Goal: Transaction & Acquisition: Purchase product/service

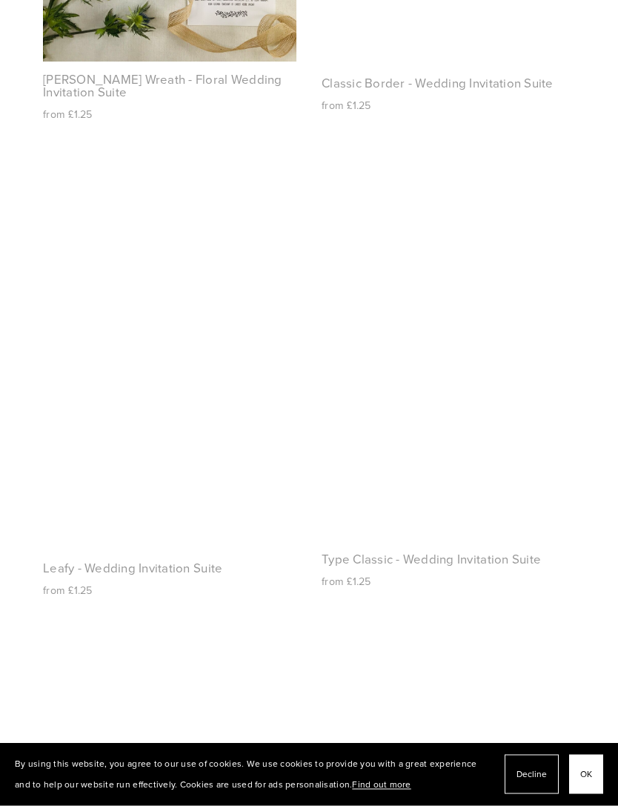
scroll to position [1933, 0]
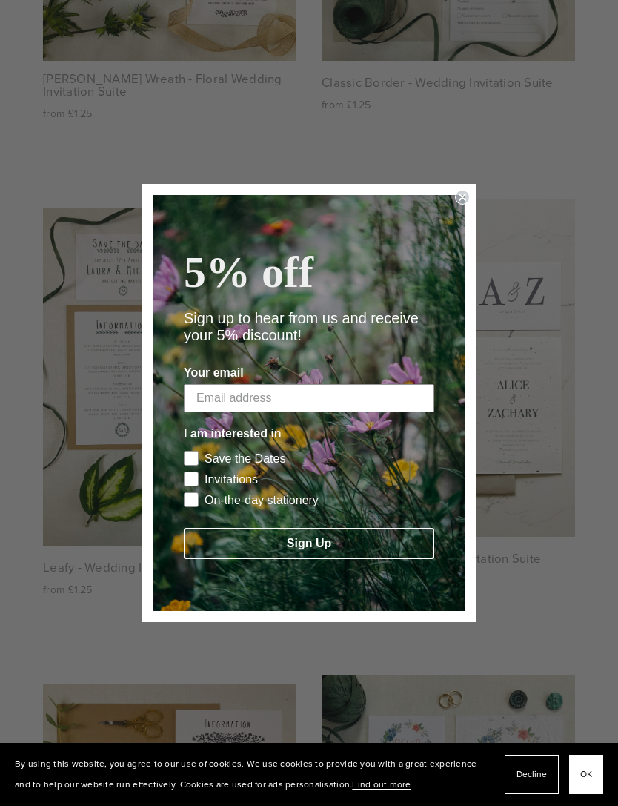
click at [467, 205] on circle "Close dialog" at bounding box center [463, 198] width 14 height 14
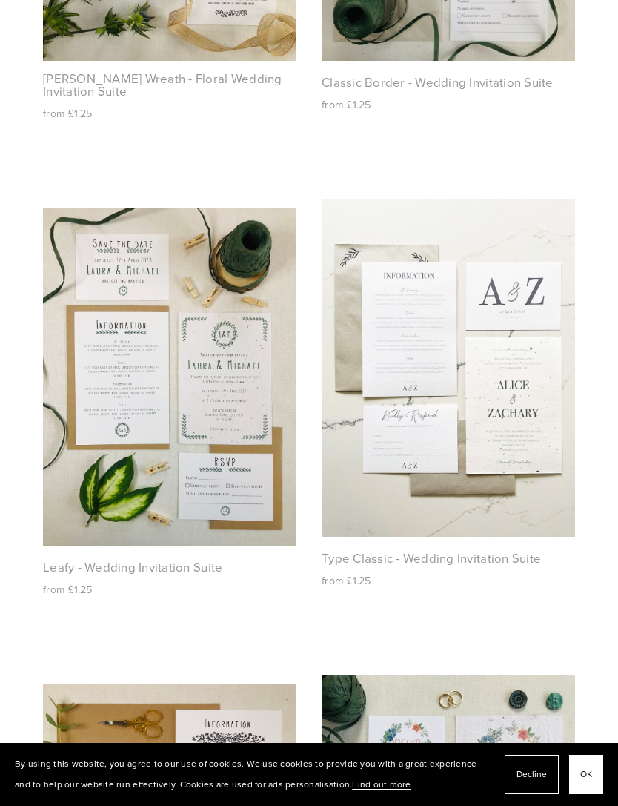
click at [256, 509] on img at bounding box center [170, 377] width 254 height 338
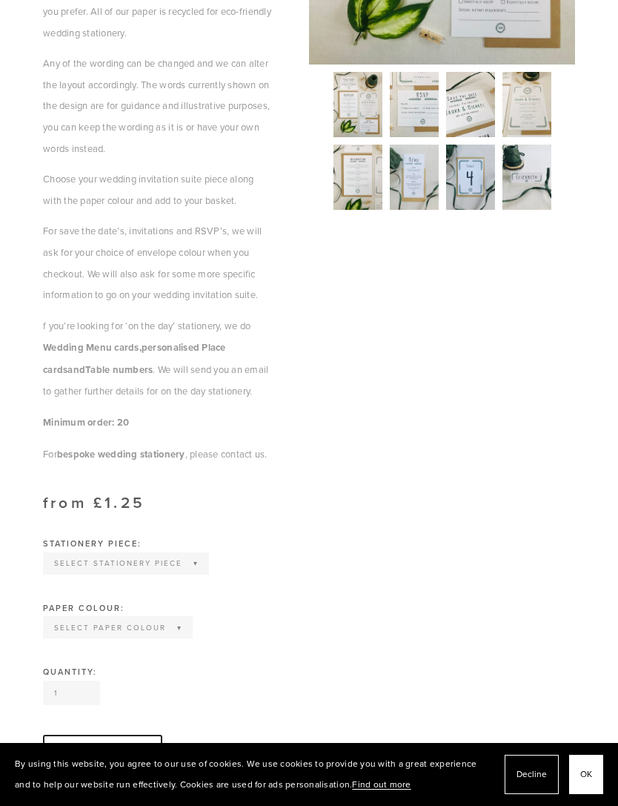
scroll to position [555, 0]
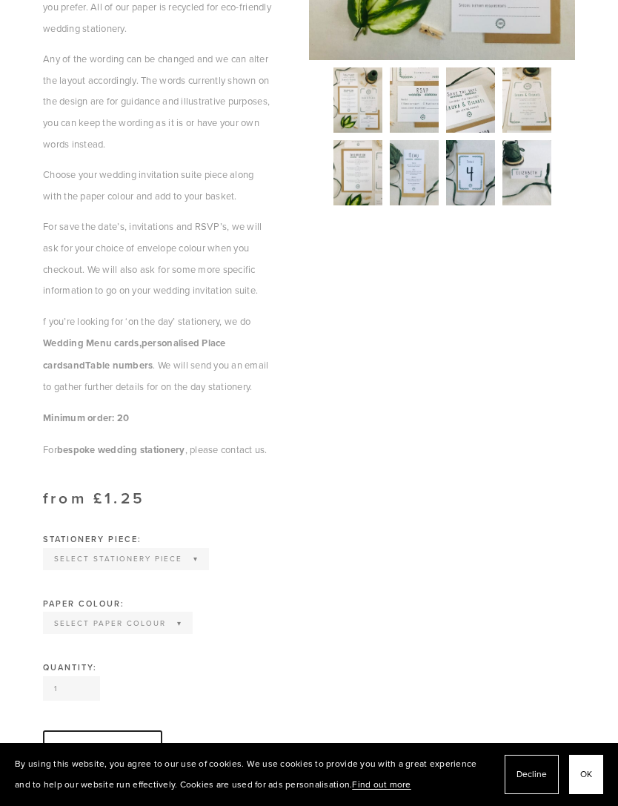
click at [195, 555] on select "Select Stationery Piece Invitation Save the Date RSVP Information Order of Serv…" at bounding box center [125, 558] width 163 height 19
select select "Invitation"
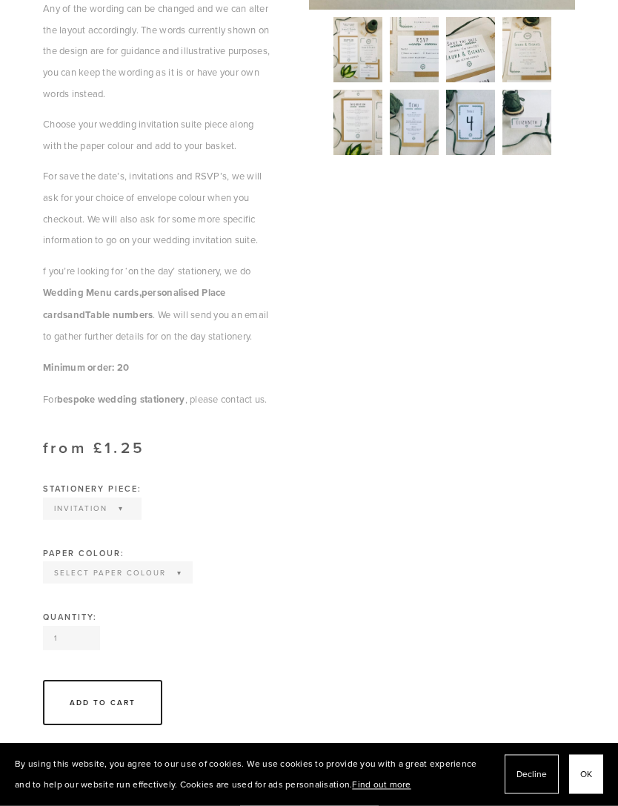
scroll to position [606, 0]
click at [183, 573] on select "Select Paper Colour Wildflower Seed paper Off White Natural Grey Kraft Brown" at bounding box center [117, 571] width 147 height 19
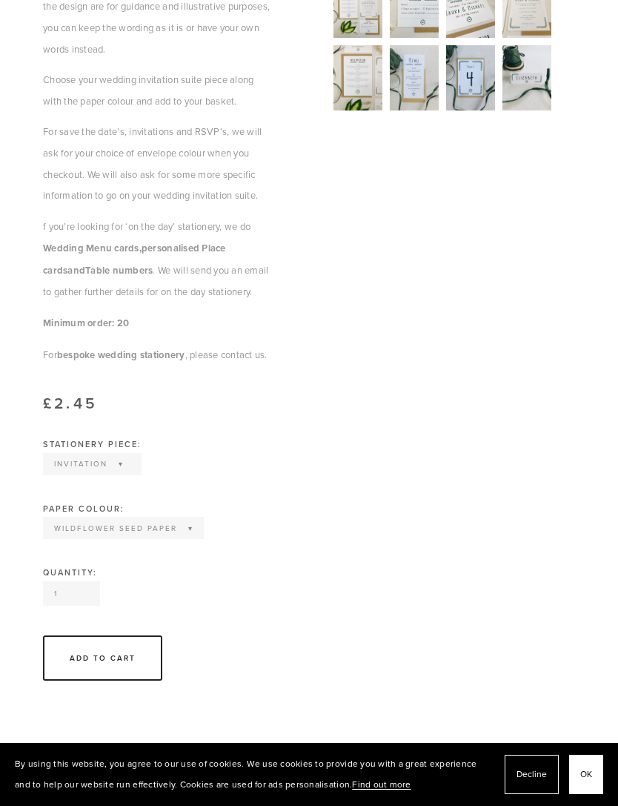
scroll to position [675, 0]
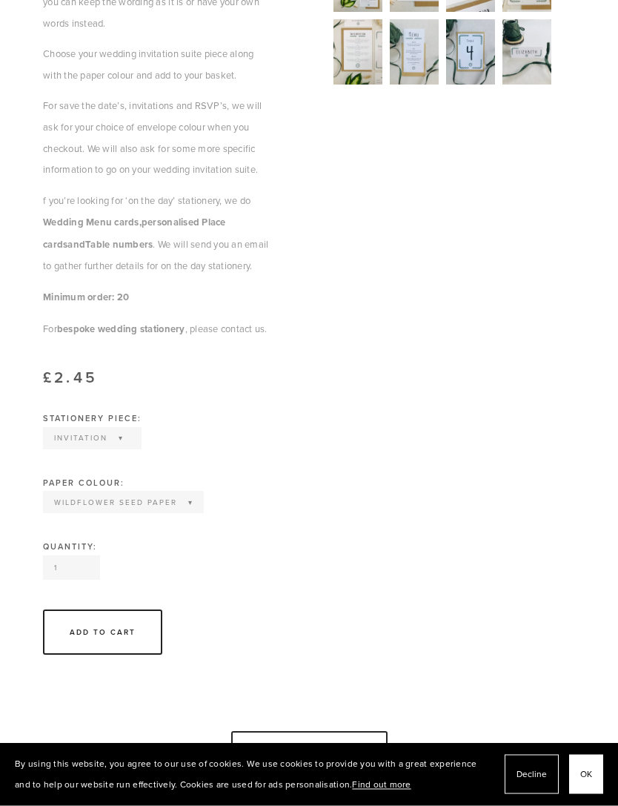
click at [199, 498] on select "Select Paper Colour Wildflower Seed paper Off White Natural Grey Kraft Brown" at bounding box center [123, 502] width 158 height 19
click at [145, 496] on select "Select Paper Colour Wildflower Seed paper Off White Natural Grey Kraft Brown" at bounding box center [95, 501] width 103 height 19
select select "Wildflower Seed paper"
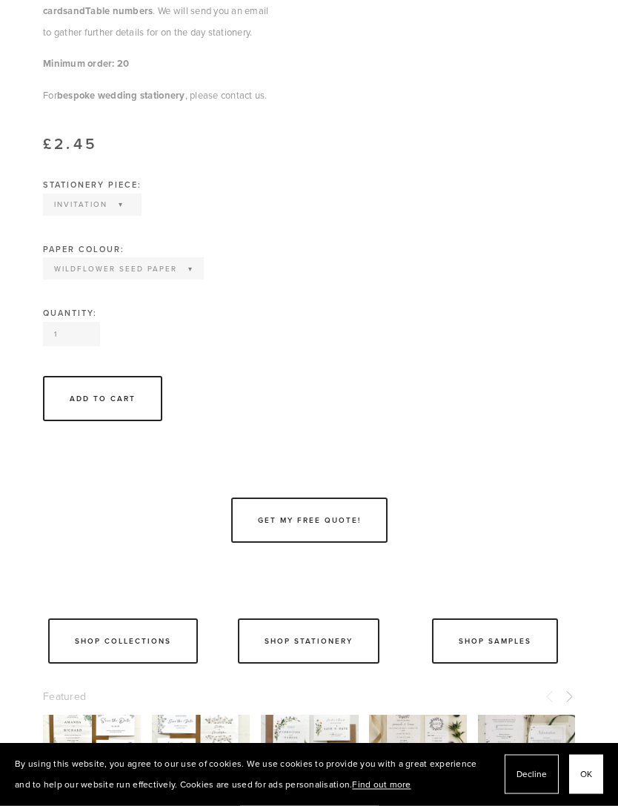
click at [80, 329] on input "1" at bounding box center [71, 335] width 57 height 24
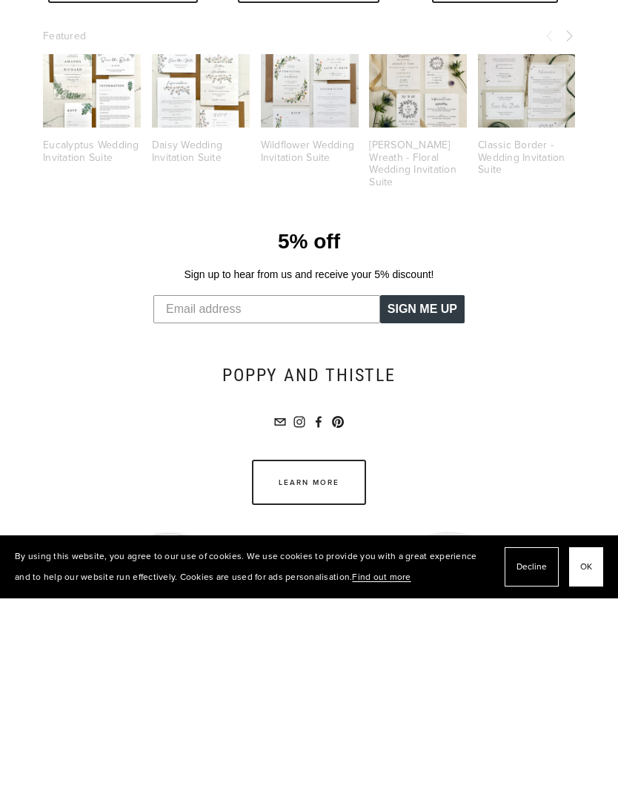
type input "e"
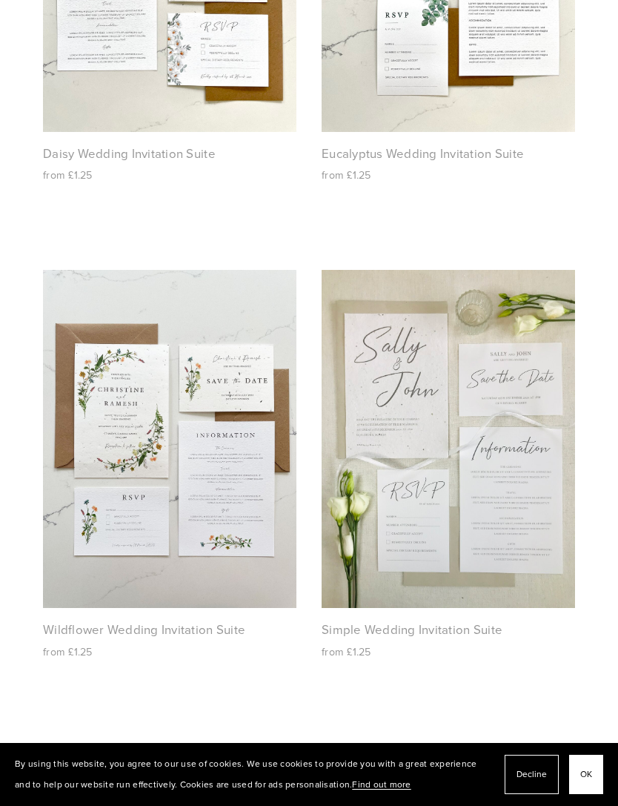
scroll to position [1681, 0]
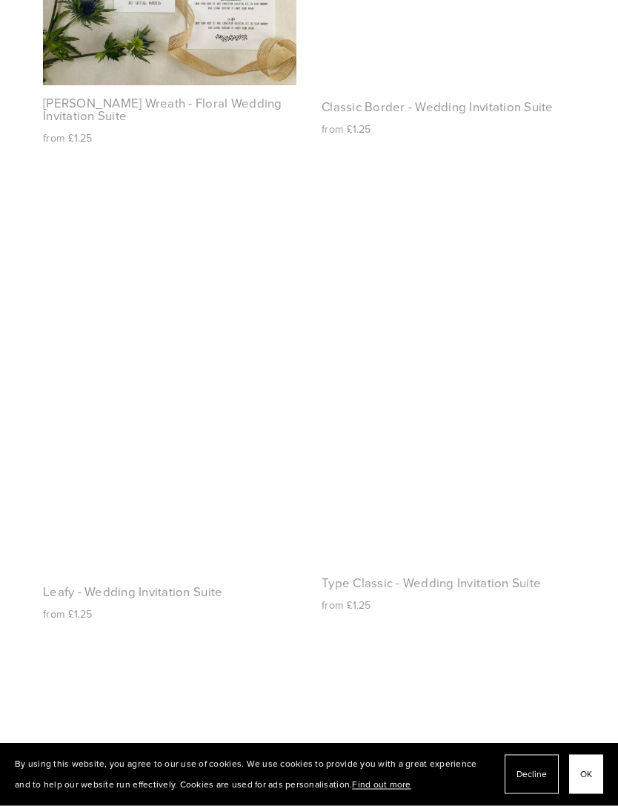
scroll to position [1983, 0]
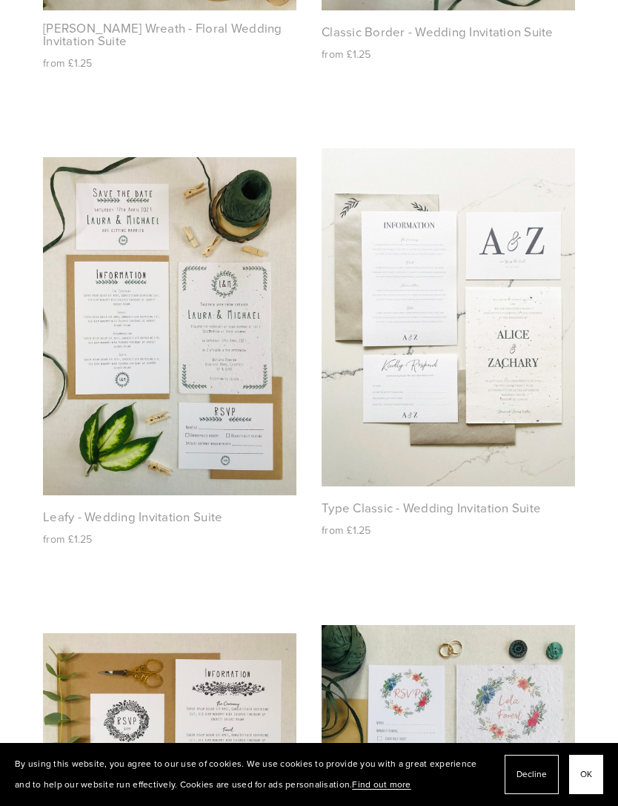
click at [269, 454] on img at bounding box center [170, 326] width 254 height 338
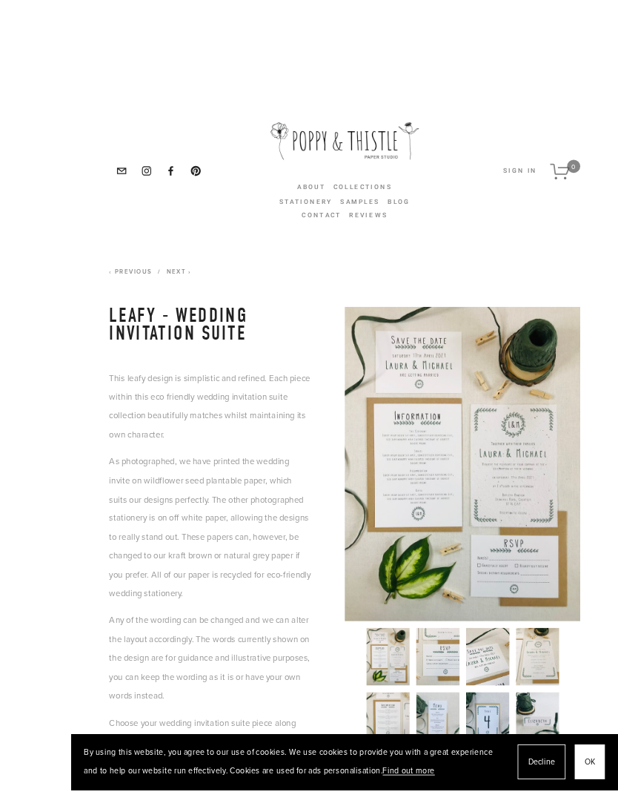
scroll to position [53, 0]
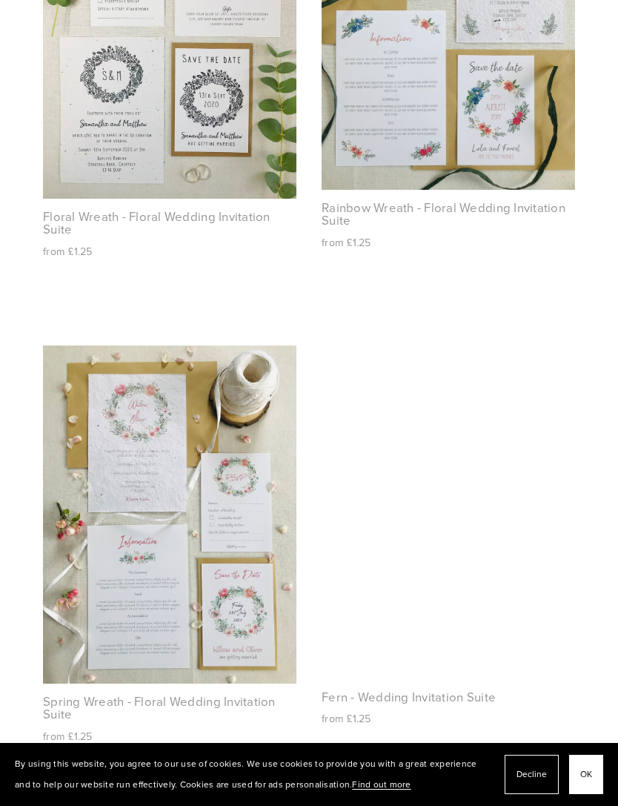
scroll to position [2753, 0]
